Goal: Task Accomplishment & Management: Use online tool/utility

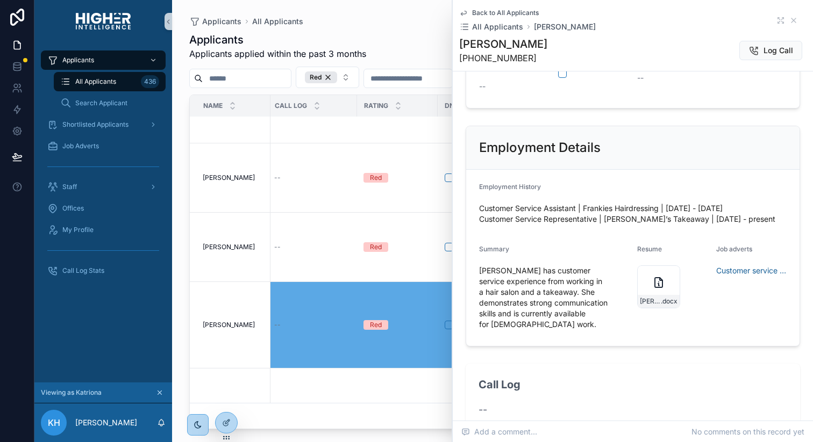
scroll to position [416, 0]
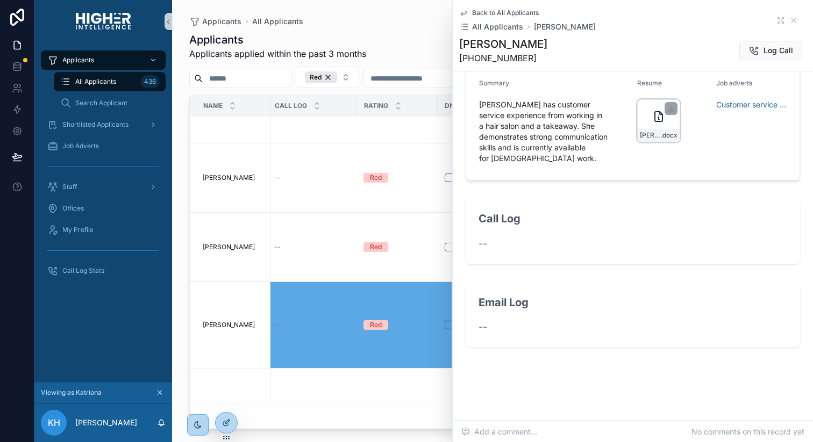
click at [662, 136] on div "[PERSON_NAME]--[PERSON_NAME]--Retail-Ad-2-Resume .docx" at bounding box center [658, 120] width 43 height 43
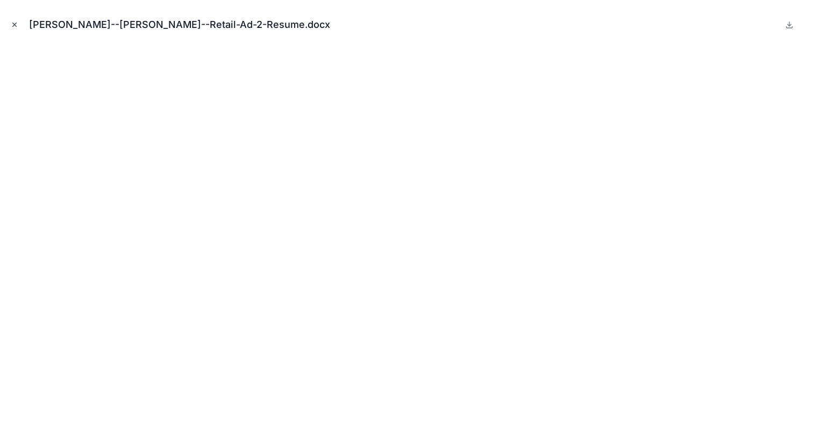
click at [14, 21] on icon "Close modal" at bounding box center [15, 25] width 8 height 8
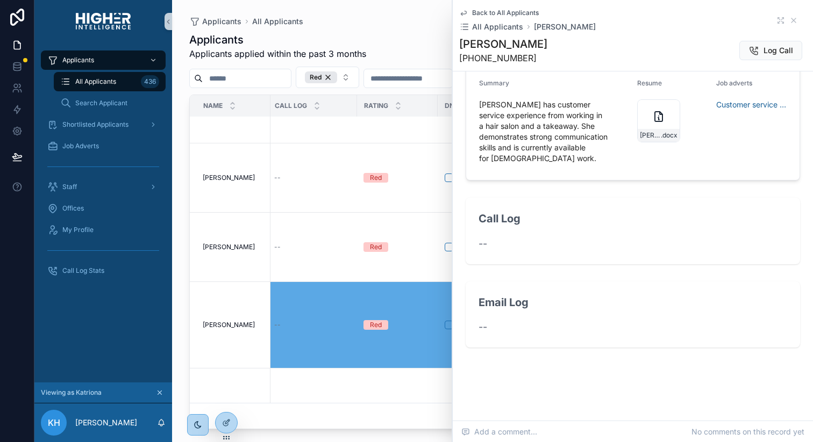
click at [179, 245] on div "Applicants All Applicants Applicants Applicants applied within the past 3 month…" at bounding box center [492, 214] width 641 height 429
click at [794, 19] on icon at bounding box center [793, 20] width 4 height 4
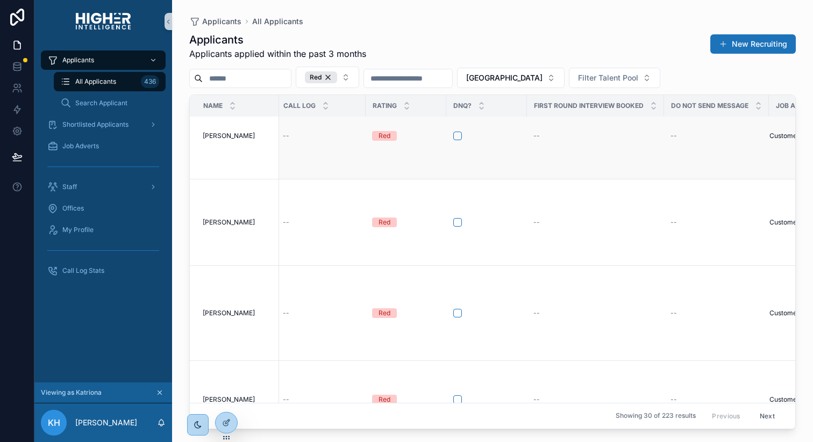
scroll to position [553, 718]
click at [221, 309] on span "[PERSON_NAME]" at bounding box center [229, 313] width 52 height 9
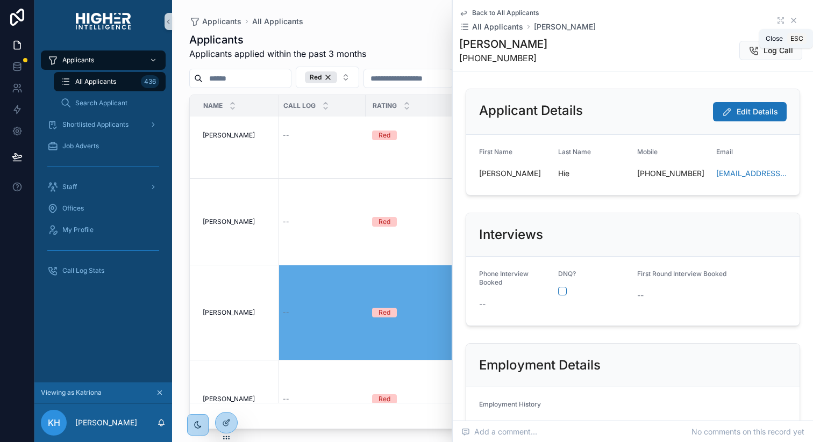
click at [790, 20] on icon at bounding box center [793, 20] width 9 height 9
